Goal: Information Seeking & Learning: Learn about a topic

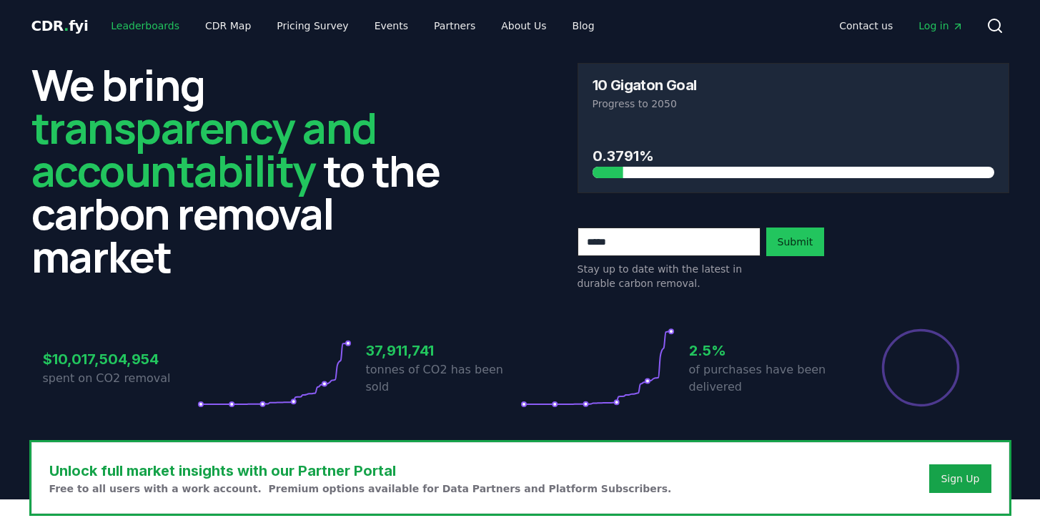
click at [132, 25] on link "Leaderboards" at bounding box center [145, 26] width 92 height 26
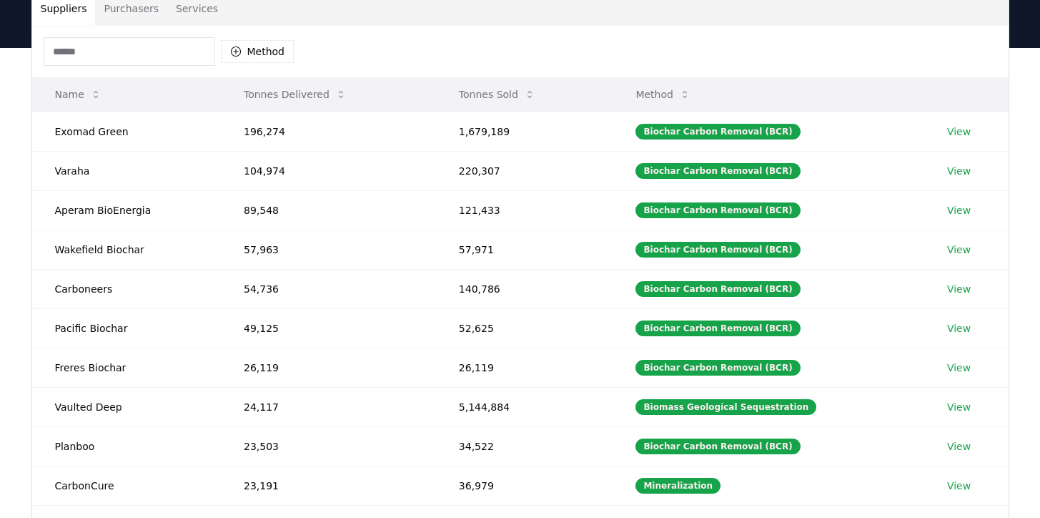
scroll to position [3, 0]
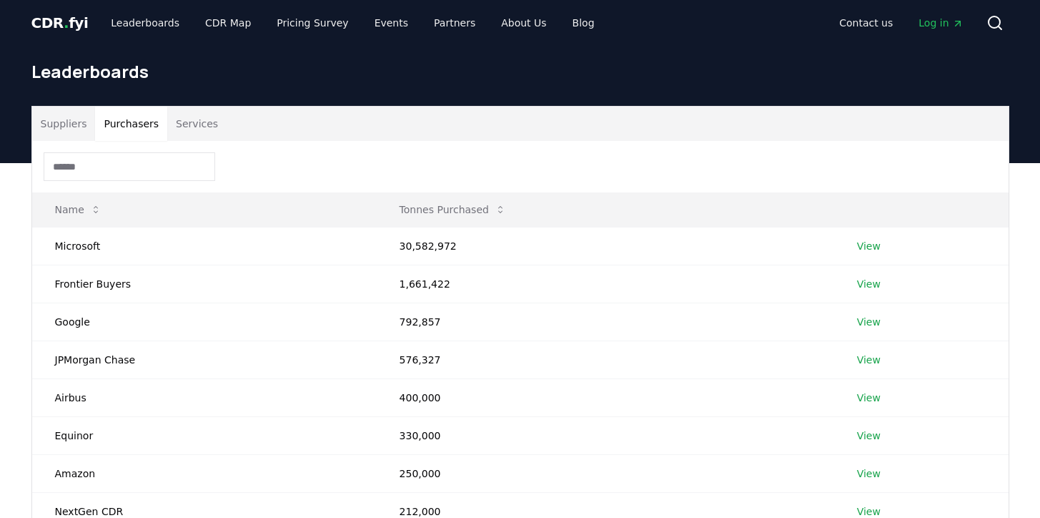
click at [132, 129] on button "Purchasers" at bounding box center [131, 124] width 72 height 34
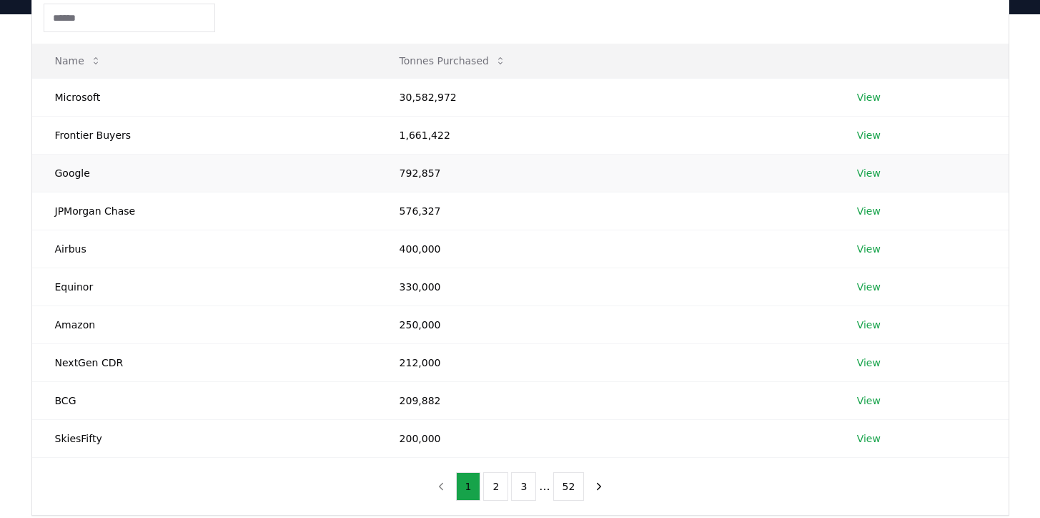
scroll to position [0, 0]
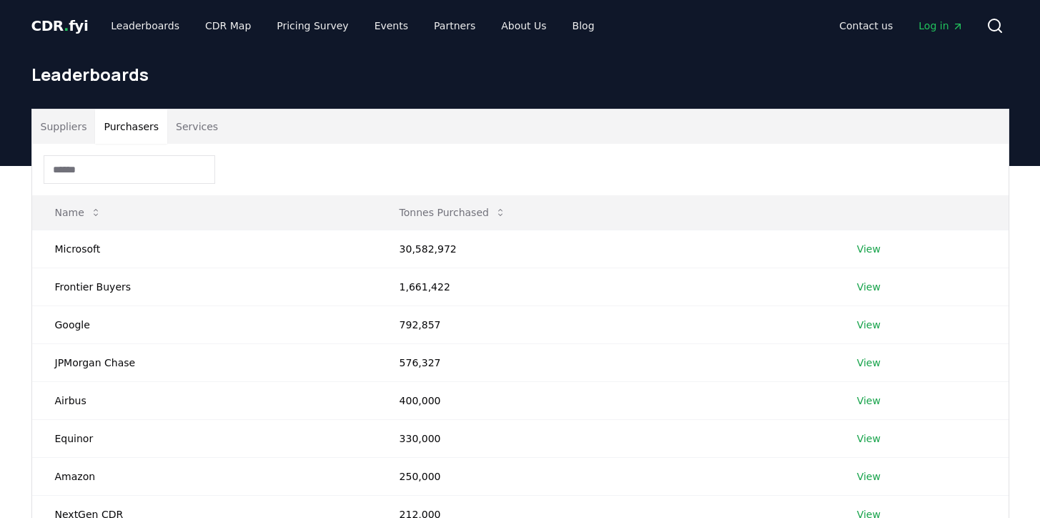
click at [70, 124] on button "Suppliers" at bounding box center [64, 126] width 64 height 34
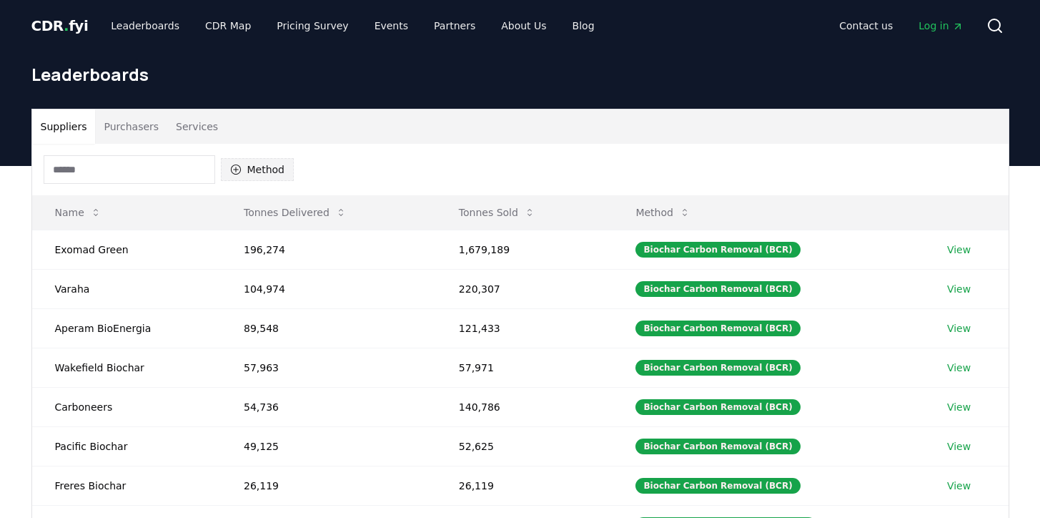
click at [245, 179] on button "Method" at bounding box center [258, 169] width 74 height 23
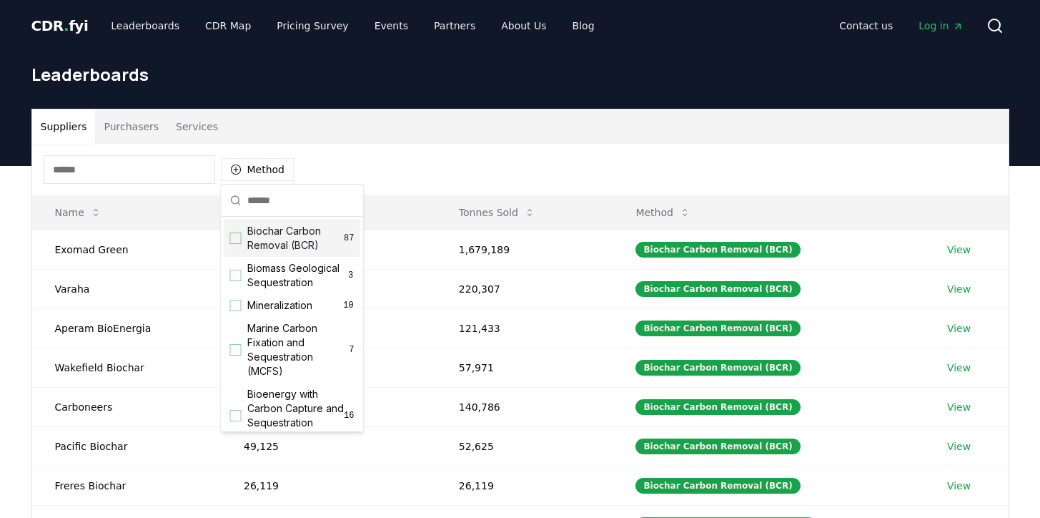
click at [123, 131] on button "Purchasers" at bounding box center [131, 126] width 72 height 34
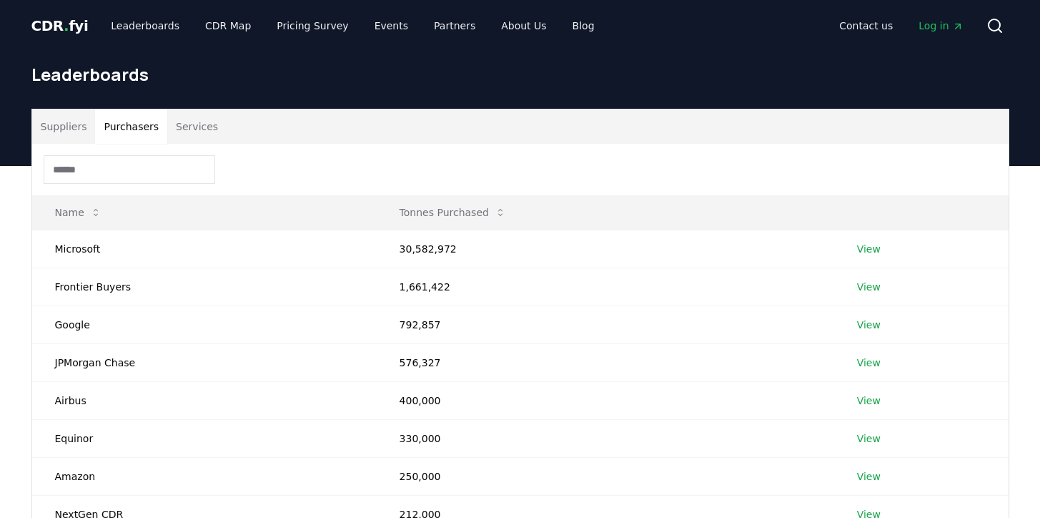
click at [131, 169] on input at bounding box center [130, 169] width 172 height 29
click at [66, 132] on button "Suppliers" at bounding box center [64, 126] width 64 height 34
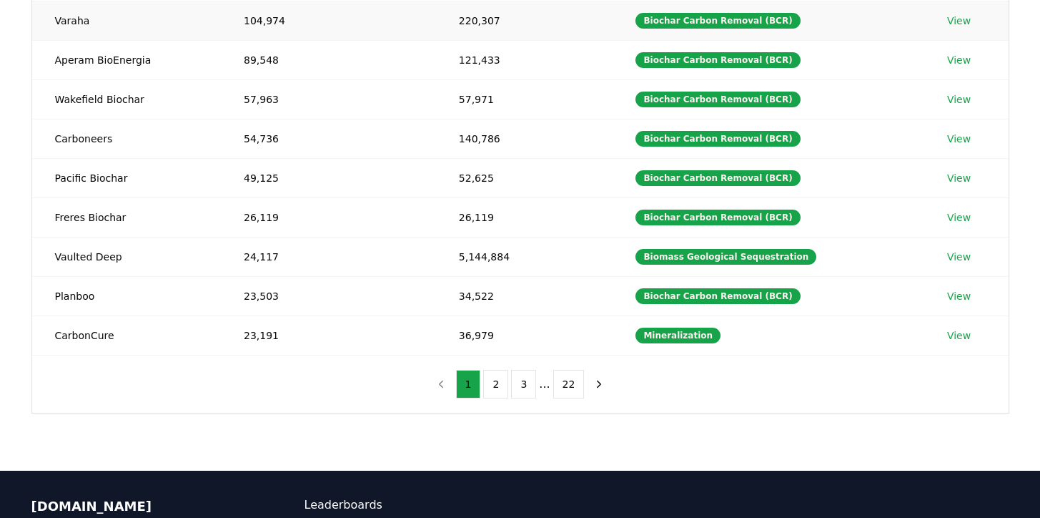
scroll to position [288, 0]
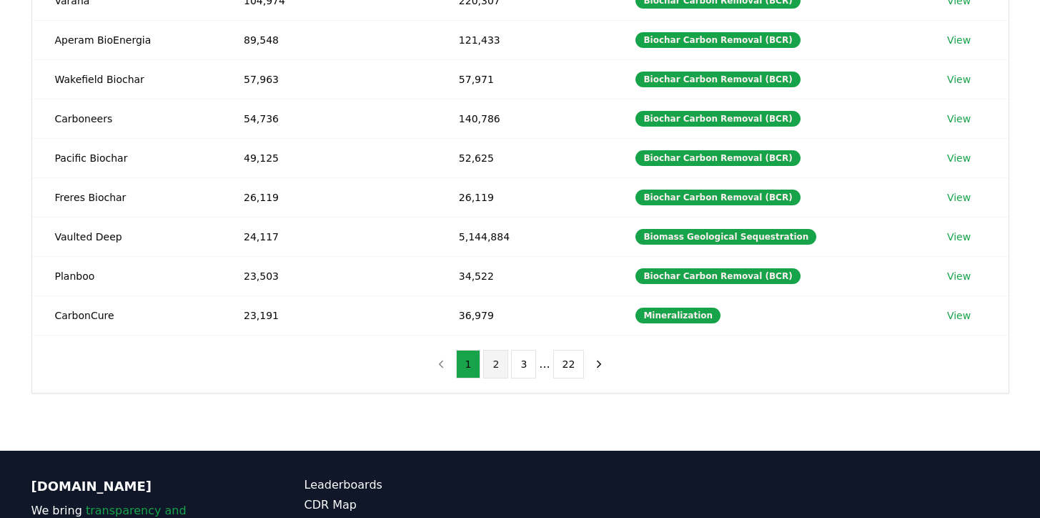
click at [492, 363] on button "2" at bounding box center [495, 364] width 25 height 29
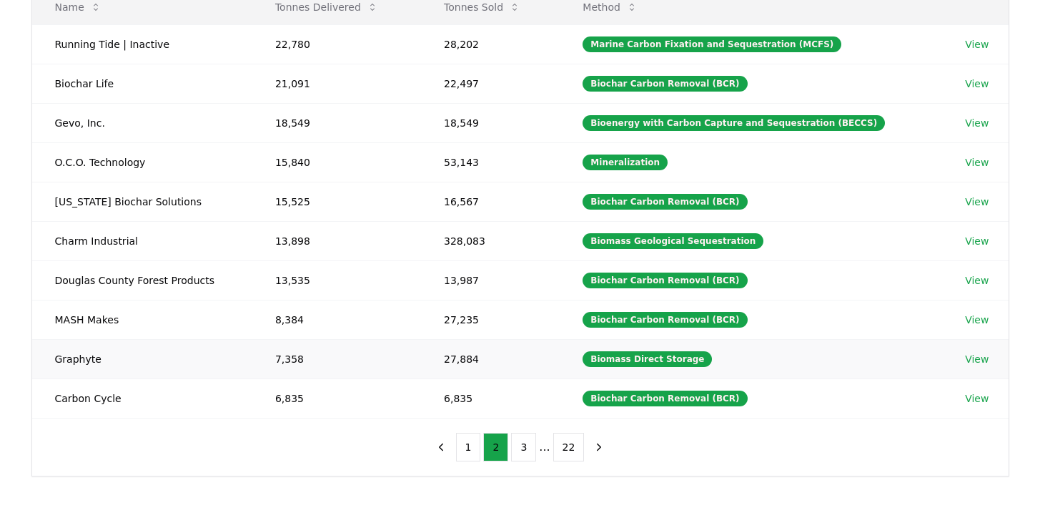
scroll to position [207, 0]
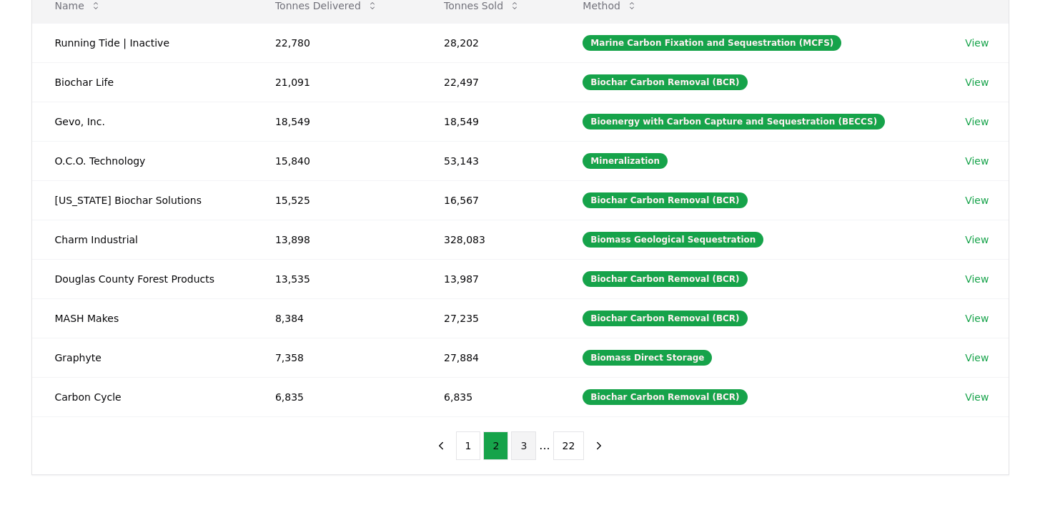
click at [524, 434] on button "3" at bounding box center [523, 445] width 25 height 29
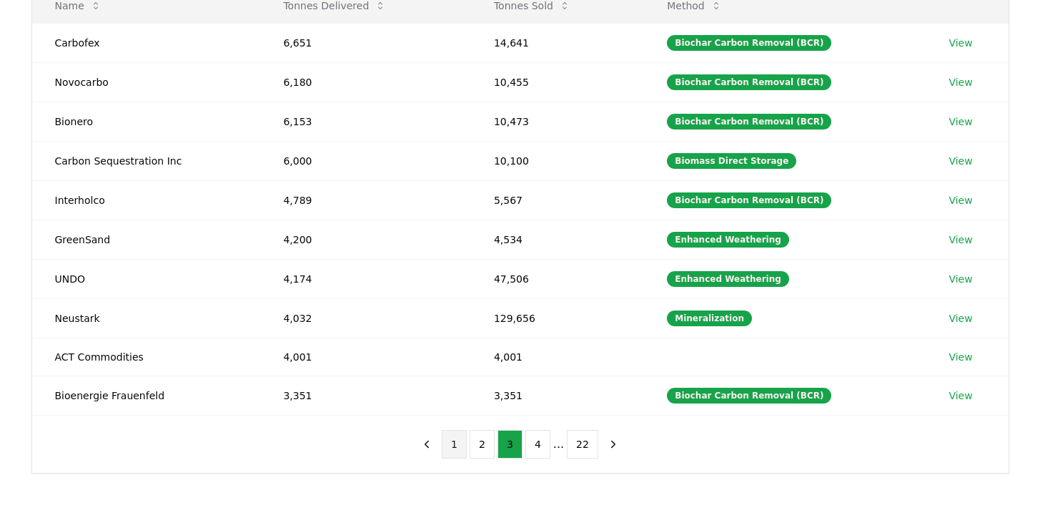
click at [461, 446] on button "1" at bounding box center [454, 444] width 25 height 29
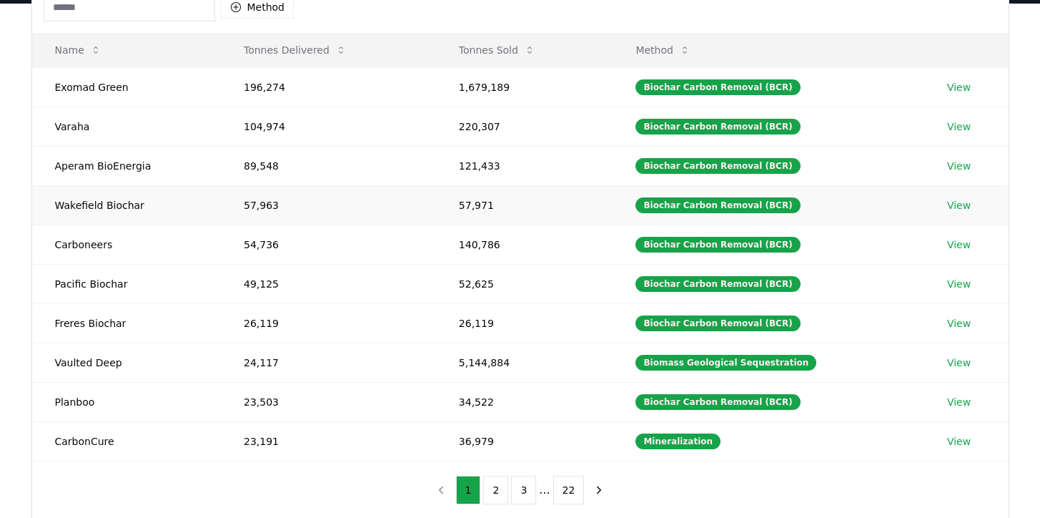
scroll to position [157, 0]
